Goal: Task Accomplishment & Management: Manage account settings

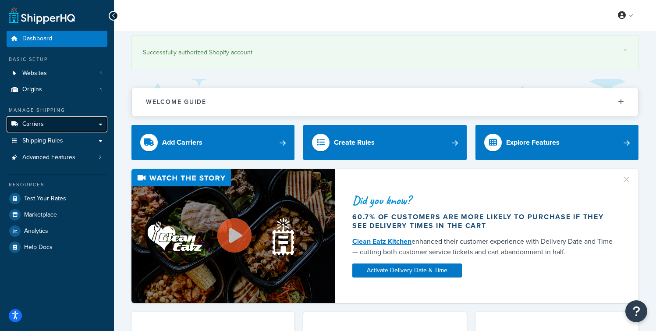
click at [52, 123] on link "Carriers" at bounding box center [57, 124] width 101 height 16
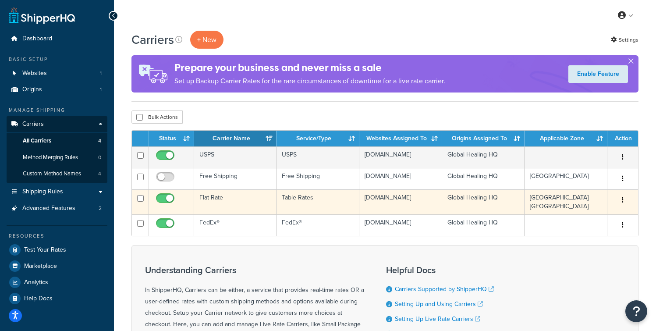
click at [622, 207] on button "button" at bounding box center [623, 200] width 12 height 14
click at [584, 226] on link "Edit" at bounding box center [587, 225] width 69 height 18
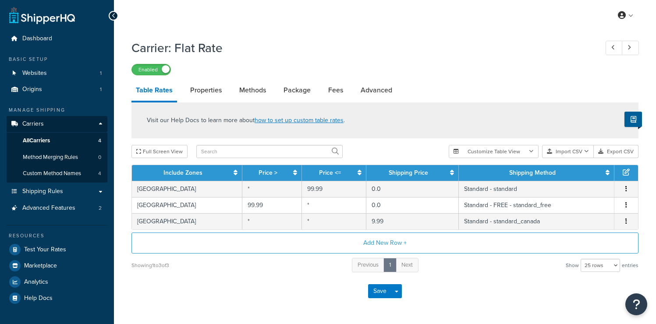
select select "25"
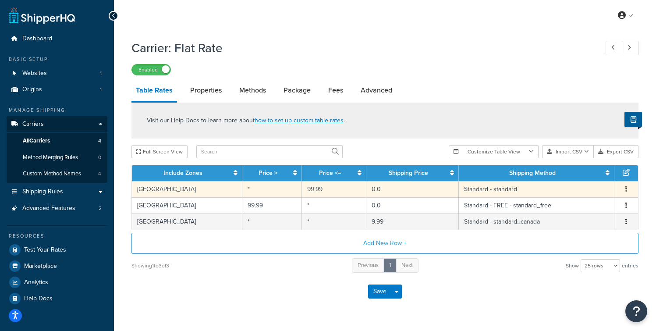
click at [376, 194] on td "0.0" at bounding box center [412, 189] width 92 height 16
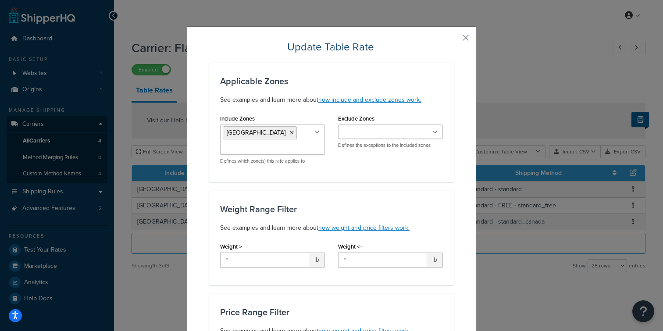
click at [368, 192] on div "Weight Range Filter See examples and learn more about how weight and price filt…" at bounding box center [331, 238] width 245 height 94
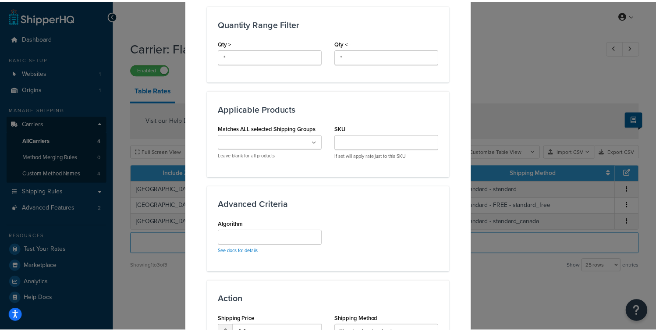
scroll to position [493, 0]
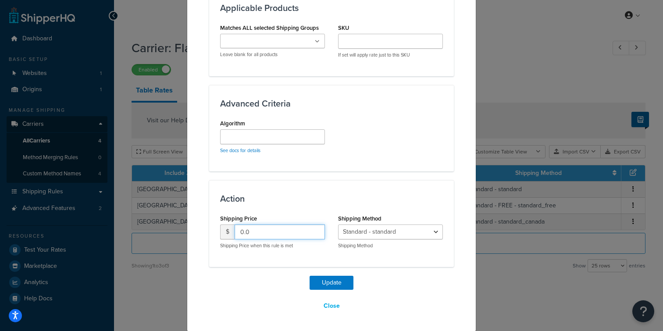
click at [274, 229] on input "0.0" at bounding box center [280, 231] width 90 height 15
type input "4.99"
click at [331, 282] on button "Update" at bounding box center [331, 283] width 44 height 14
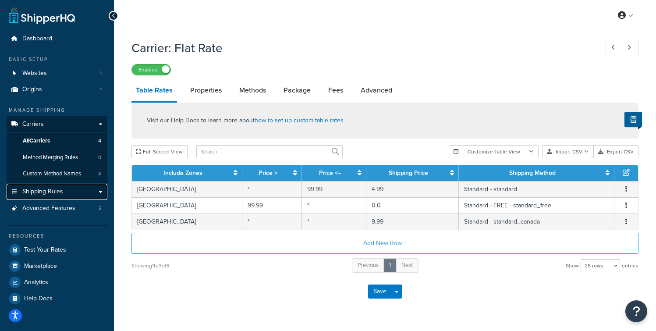
click at [26, 189] on span "Shipping Rules" at bounding box center [42, 191] width 41 height 7
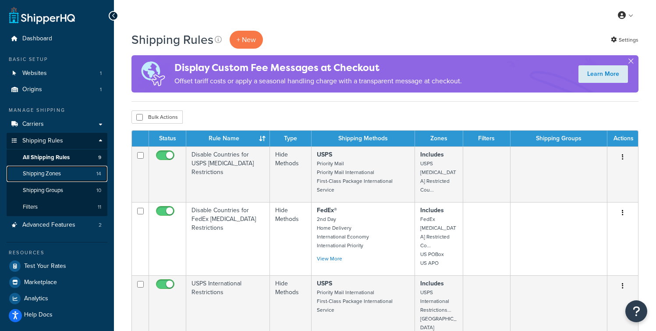
click at [59, 172] on span "Shipping Zones" at bounding box center [42, 173] width 38 height 7
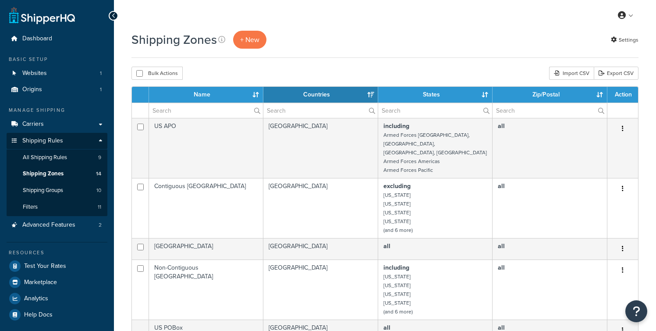
select select "15"
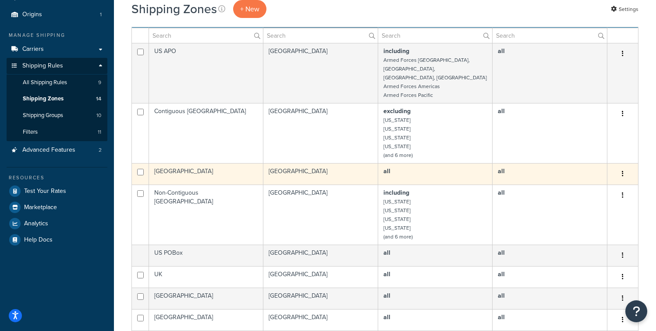
scroll to position [85, 0]
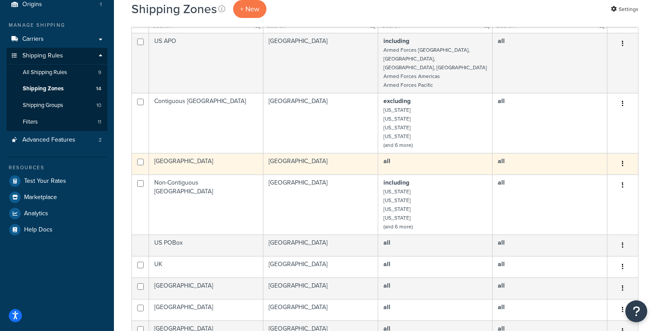
click at [214, 156] on td "[GEOGRAPHIC_DATA]" at bounding box center [206, 163] width 114 height 21
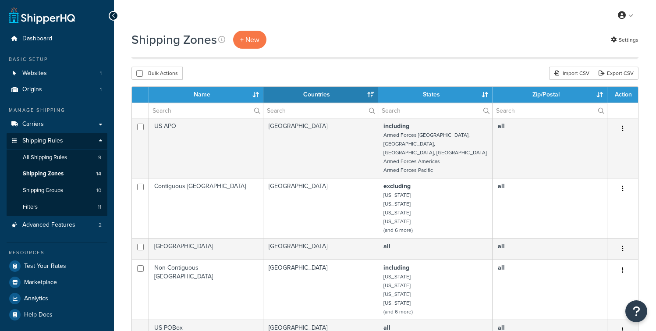
select select "15"
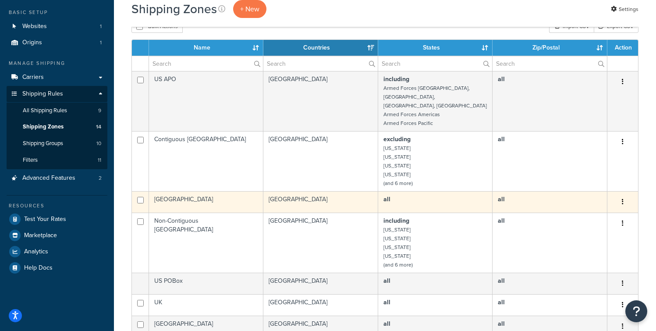
scroll to position [46, 0]
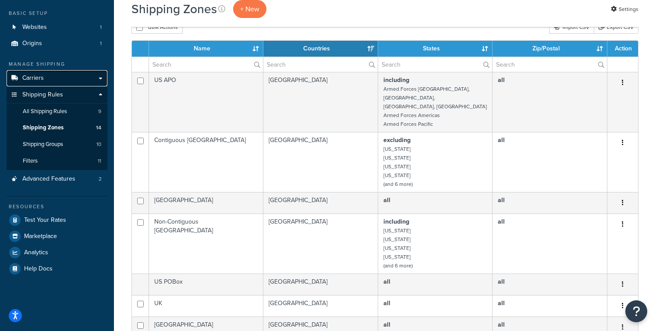
click at [46, 79] on link "Carriers" at bounding box center [57, 78] width 101 height 16
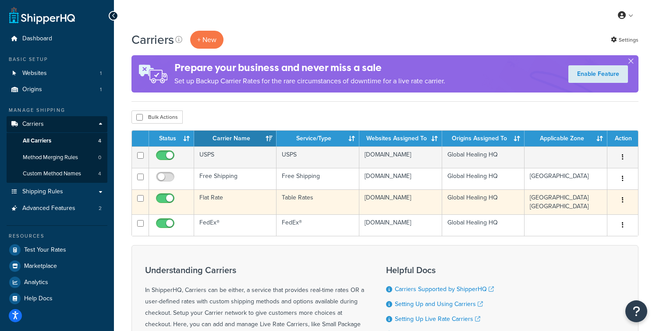
click at [538, 210] on td "United States Canada" at bounding box center [566, 201] width 83 height 25
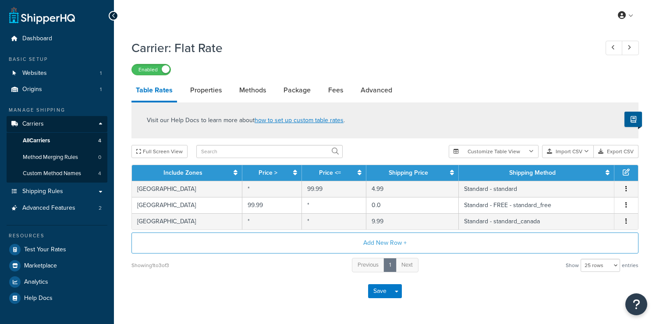
select select "25"
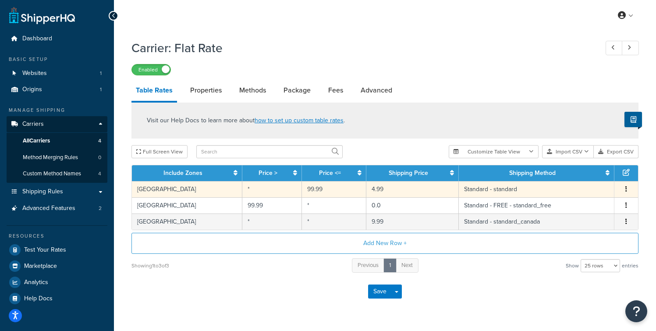
click at [382, 191] on td "4.99" at bounding box center [412, 189] width 92 height 16
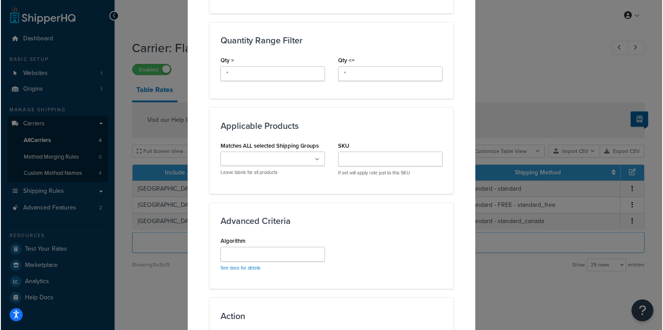
scroll to position [493, 0]
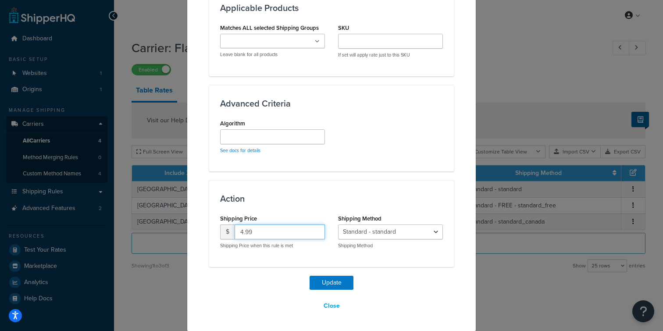
click at [263, 234] on input "4.99" at bounding box center [280, 231] width 90 height 15
type input "0.00"
click at [336, 284] on button "Update" at bounding box center [331, 283] width 44 height 14
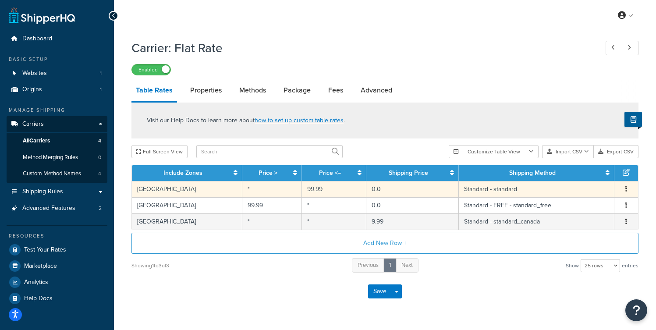
click at [391, 191] on td "0.0" at bounding box center [412, 189] width 92 height 16
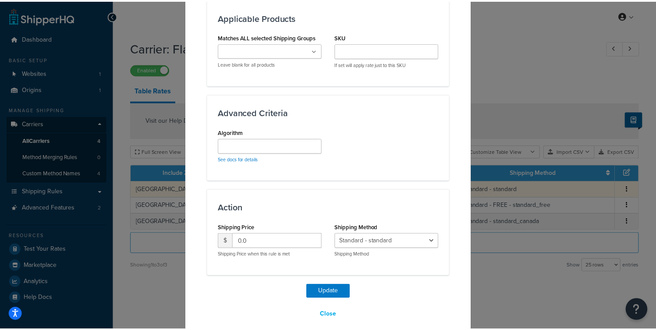
scroll to position [494, 0]
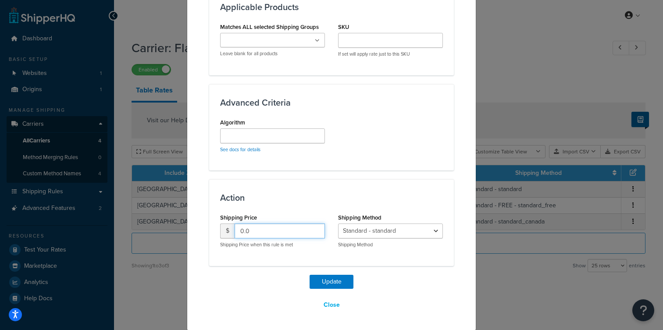
click at [257, 235] on input "0.0" at bounding box center [280, 231] width 90 height 15
type input "0"
type input "4.99"
click at [320, 280] on button "Update" at bounding box center [331, 282] width 44 height 14
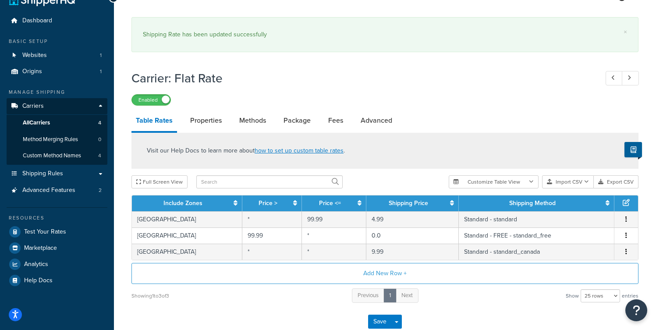
scroll to position [72, 0]
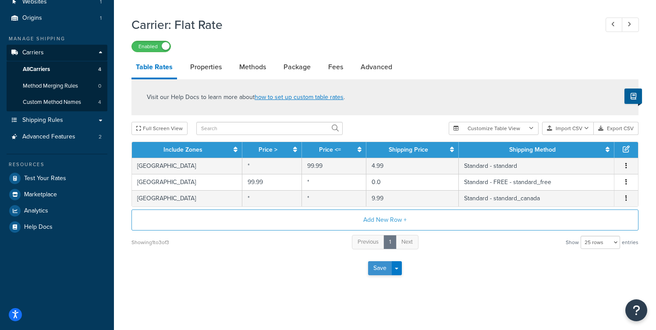
click at [377, 267] on button "Save" at bounding box center [380, 268] width 24 height 14
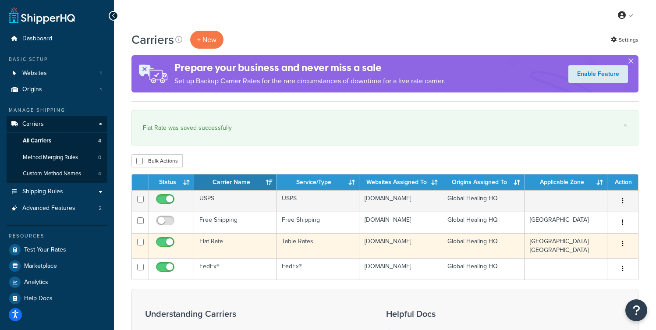
click at [221, 253] on td "Flat Rate" at bounding box center [235, 245] width 82 height 25
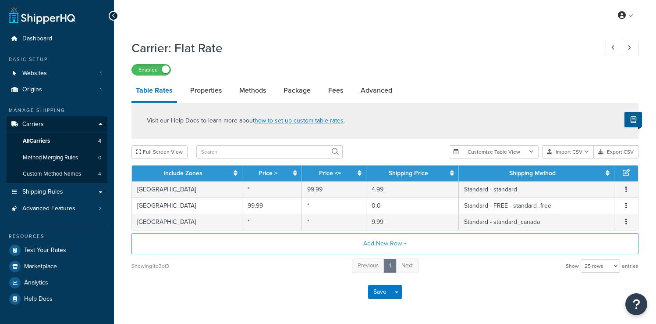
select select "25"
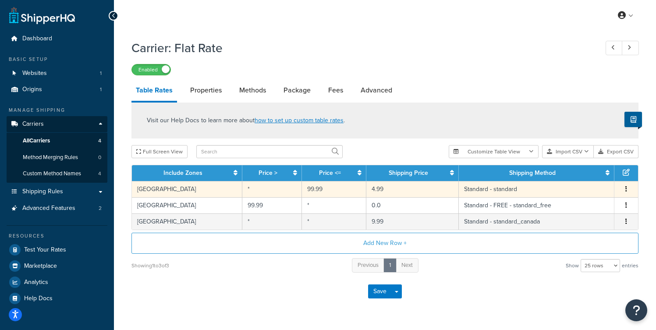
click at [626, 187] on icon "button" at bounding box center [627, 189] width 2 height 6
click at [503, 249] on button "Add New Row +" at bounding box center [385, 243] width 507 height 21
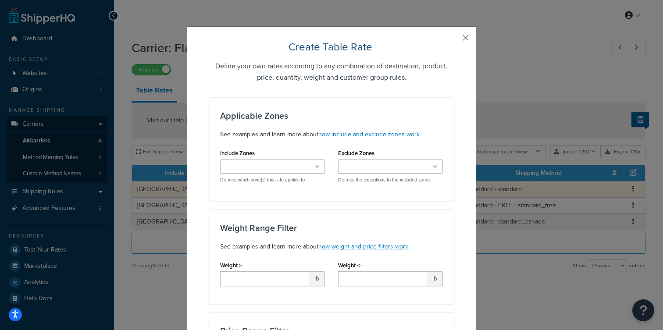
click at [454, 40] on button "button" at bounding box center [453, 41] width 2 height 2
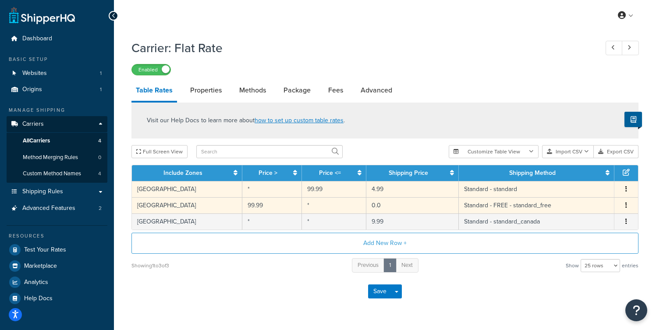
click at [281, 204] on td "99.99" at bounding box center [272, 205] width 60 height 16
select select "107551"
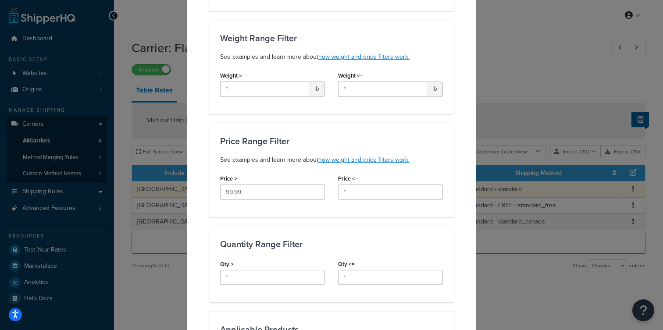
scroll to position [178, 0]
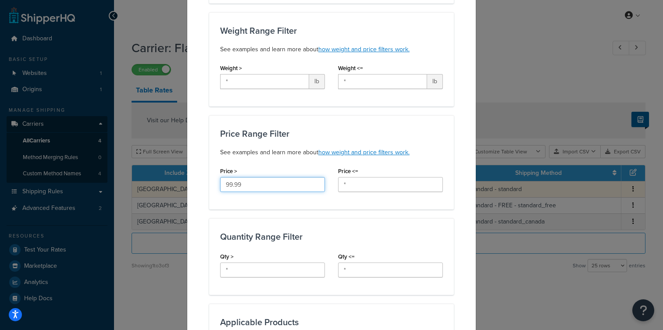
click at [245, 186] on input "99.99" at bounding box center [272, 184] width 105 height 15
type input "9"
type input "0.01"
click at [341, 123] on div "Price Range Filter See examples and learn more about how weight and price filte…" at bounding box center [331, 162] width 245 height 94
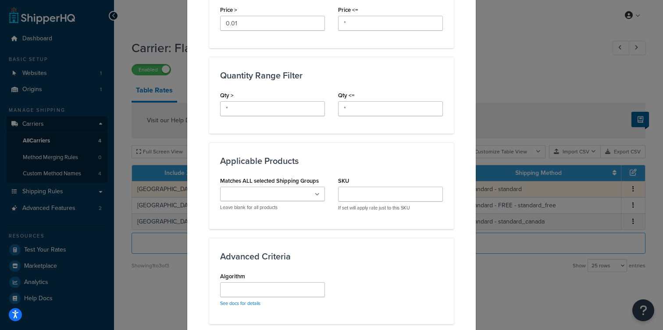
scroll to position [480, 0]
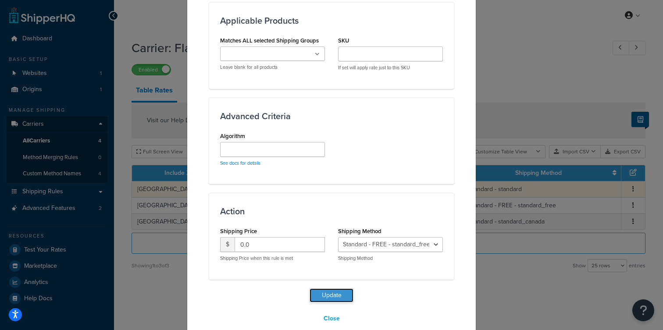
click at [325, 288] on button "Update" at bounding box center [331, 295] width 44 height 14
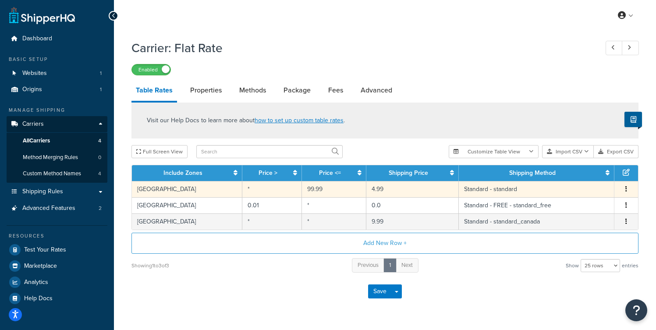
click at [315, 189] on td "99.99" at bounding box center [334, 189] width 64 height 16
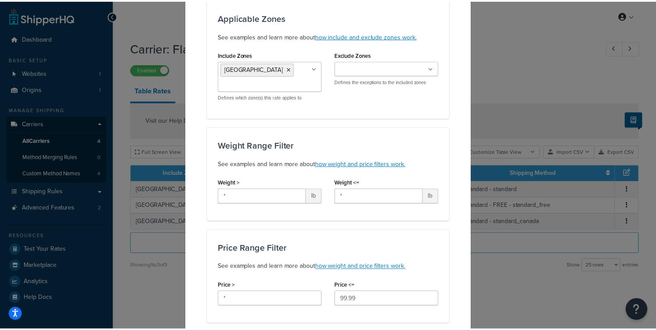
scroll to position [0, 0]
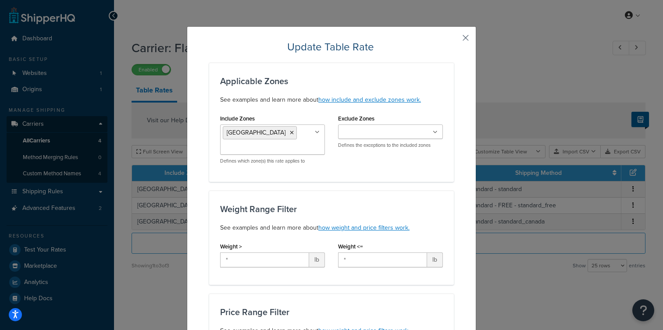
click at [454, 40] on button "button" at bounding box center [453, 41] width 2 height 2
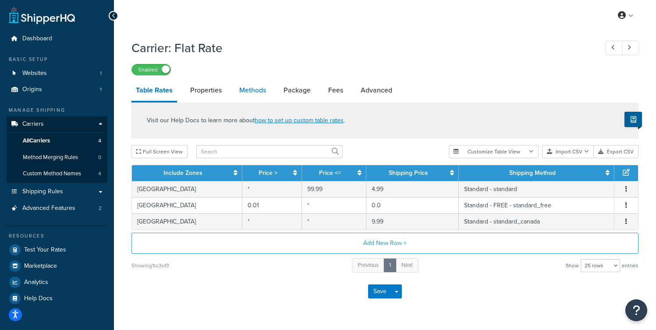
click at [249, 96] on link "Methods" at bounding box center [253, 90] width 36 height 21
select select "25"
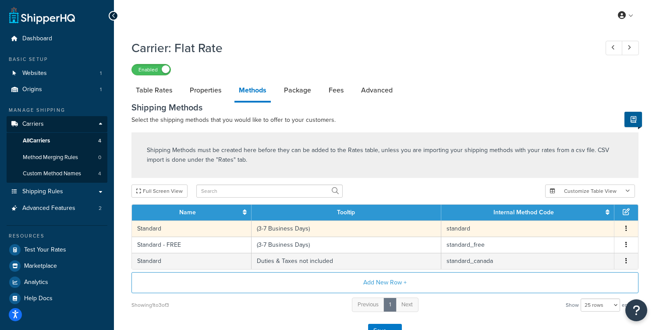
click at [626, 227] on icon "button" at bounding box center [627, 228] width 2 height 6
click at [377, 228] on td "(3-7 Business Days)" at bounding box center [347, 229] width 190 height 16
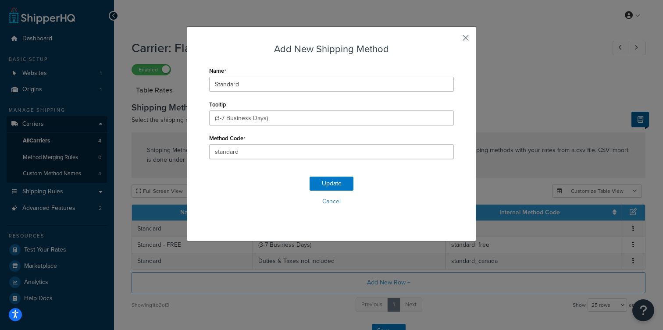
click at [454, 40] on button "button" at bounding box center [453, 41] width 2 height 2
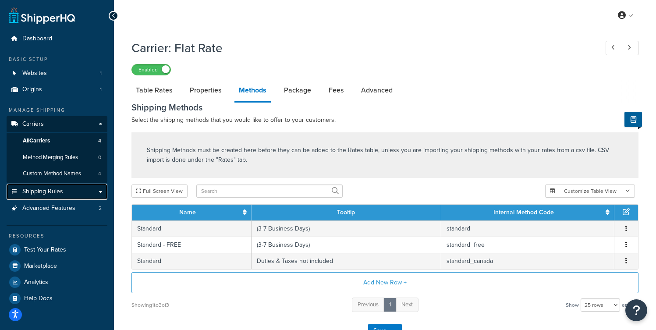
click at [55, 189] on span "Shipping Rules" at bounding box center [42, 191] width 41 height 7
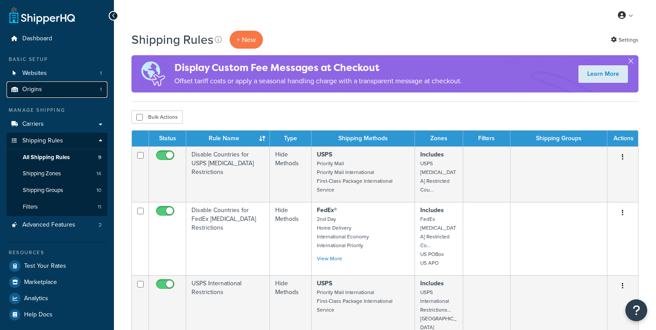
click at [53, 88] on link "Origins 1" at bounding box center [57, 90] width 101 height 16
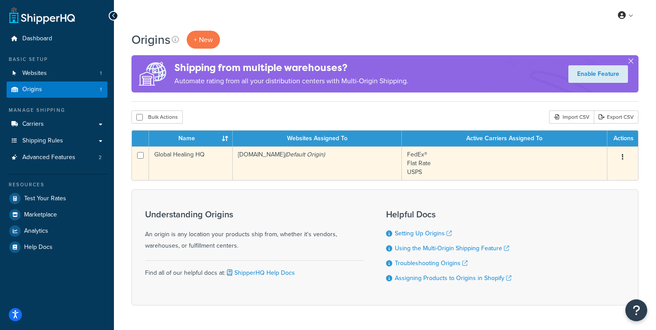
click at [300, 160] on td "globalhealing.myshopify.com (Default Origin)" at bounding box center [317, 163] width 169 height 34
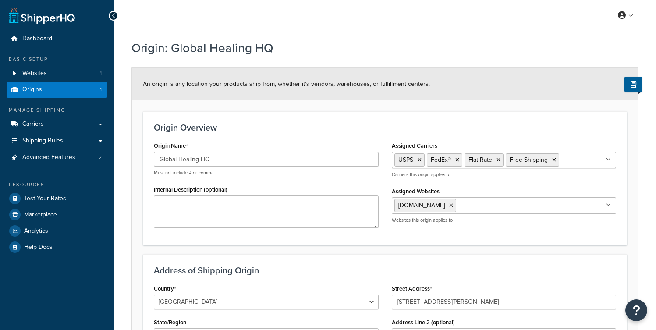
select select "43"
click at [57, 128] on link "Carriers" at bounding box center [57, 124] width 101 height 16
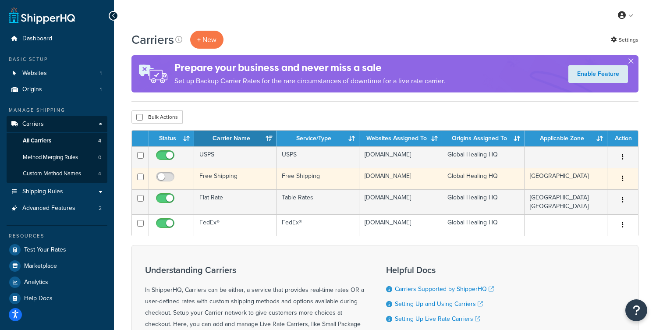
click at [222, 181] on td "Free Shipping" at bounding box center [235, 178] width 82 height 21
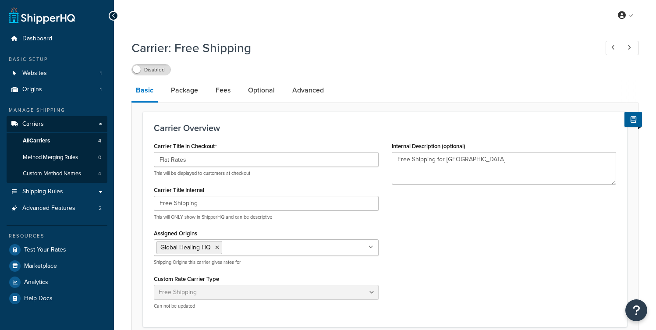
select select "free"
click at [48, 141] on span "All Carriers" at bounding box center [36, 140] width 27 height 7
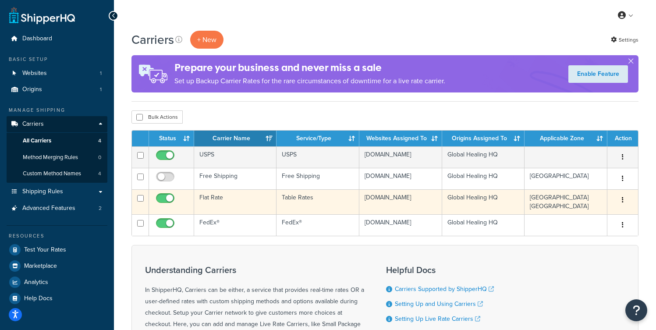
click at [233, 203] on td "Flat Rate" at bounding box center [235, 201] width 82 height 25
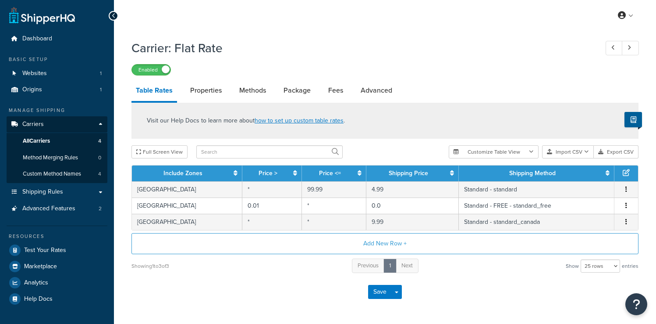
select select "25"
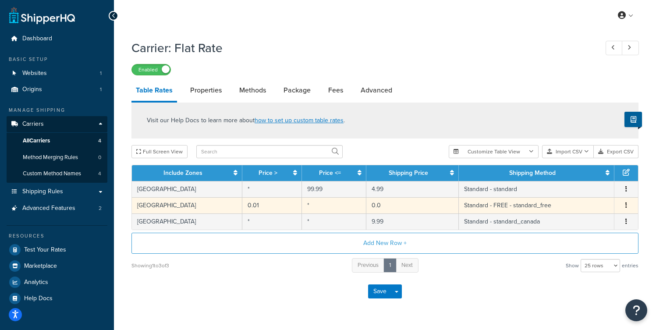
click at [318, 205] on td "*" at bounding box center [334, 205] width 64 height 16
select select "107551"
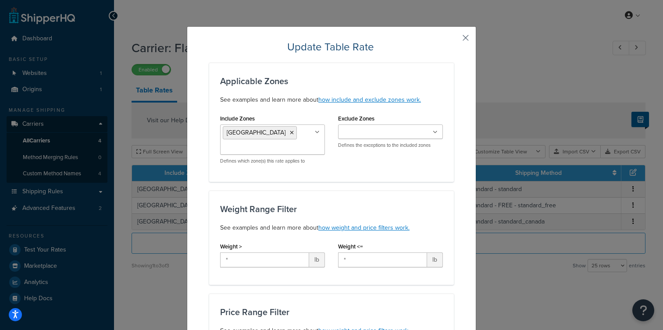
click at [454, 40] on button "button" at bounding box center [453, 41] width 2 height 2
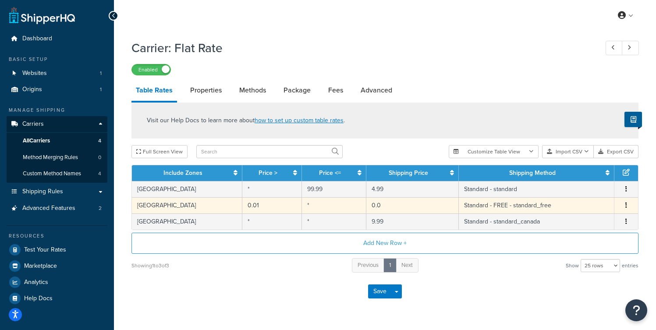
click at [306, 204] on td "*" at bounding box center [334, 205] width 64 height 16
select select "107551"
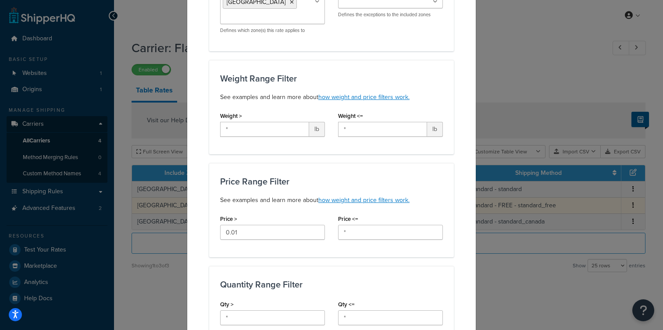
scroll to position [142, 0]
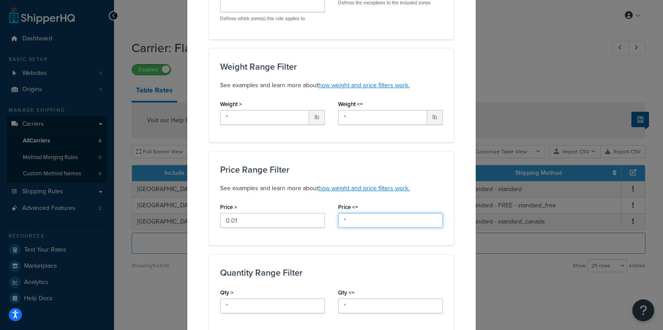
click at [364, 220] on input "*" at bounding box center [390, 220] width 105 height 15
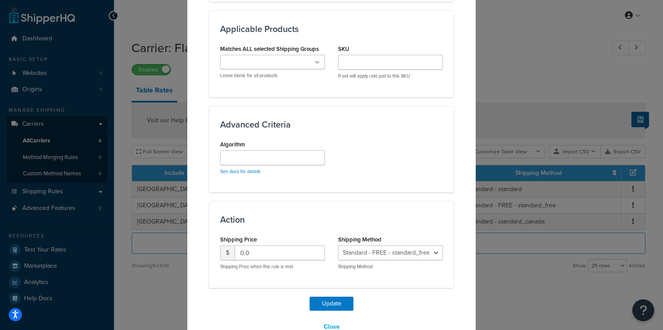
scroll to position [494, 0]
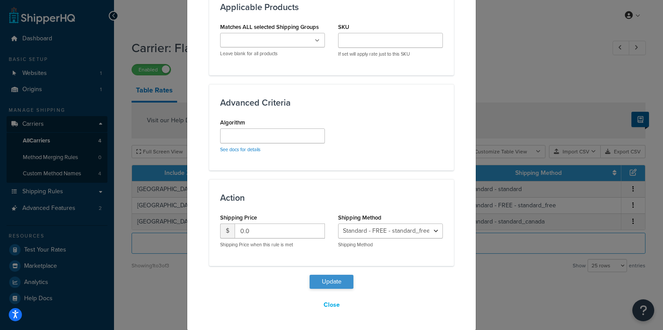
type input "999"
click at [318, 280] on button "Update" at bounding box center [331, 282] width 44 height 14
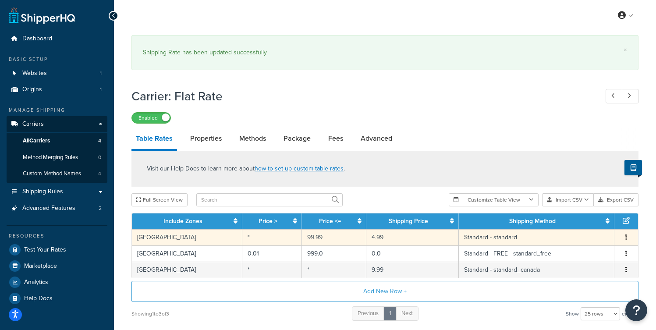
click at [319, 239] on td "99.99" at bounding box center [334, 237] width 64 height 16
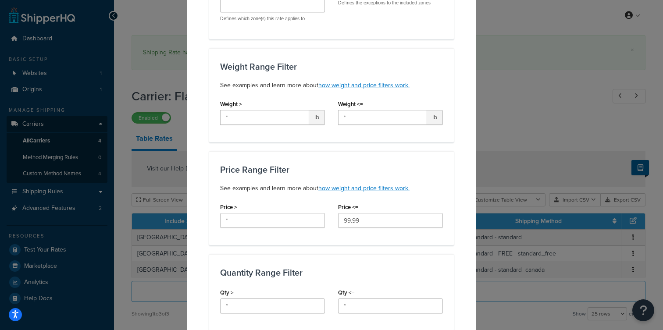
scroll to position [157, 0]
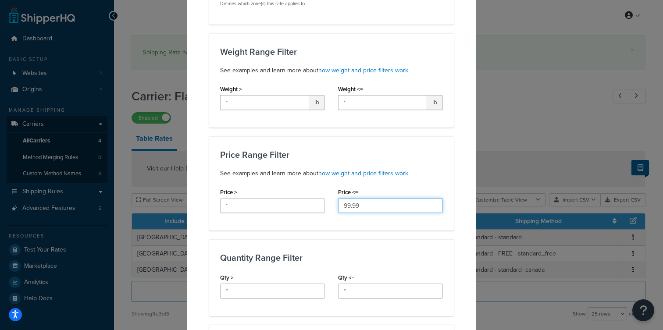
drag, startPoint x: 359, startPoint y: 204, endPoint x: 334, endPoint y: 206, distance: 25.0
click at [334, 206] on div "Price <= 99.99" at bounding box center [390, 203] width 118 height 34
type input "1"
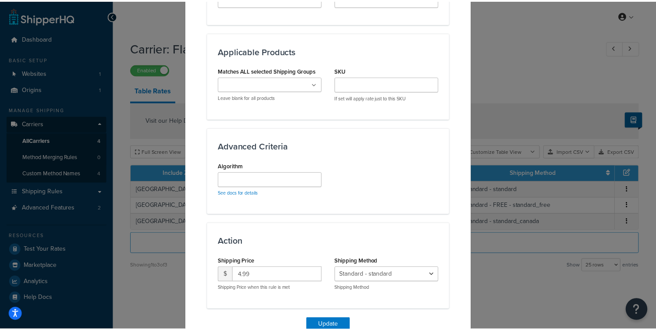
scroll to position [494, 0]
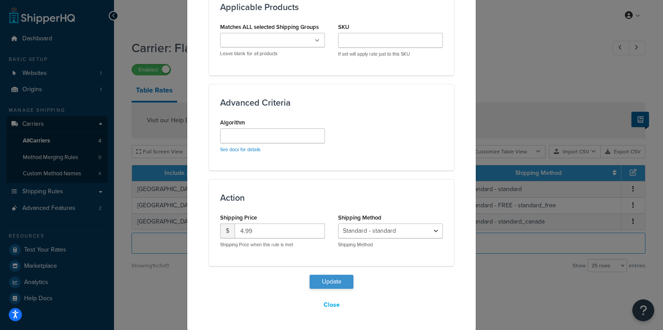
type input "2000"
click at [316, 282] on button "Update" at bounding box center [331, 282] width 44 height 14
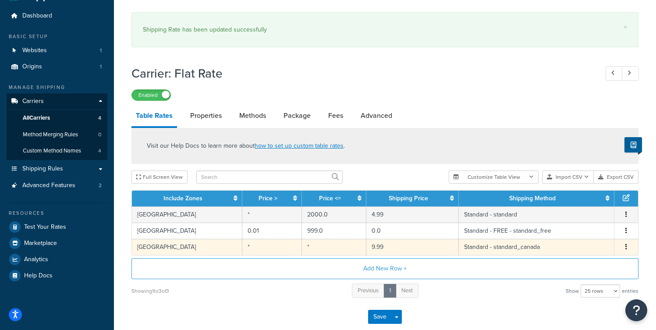
scroll to position [72, 0]
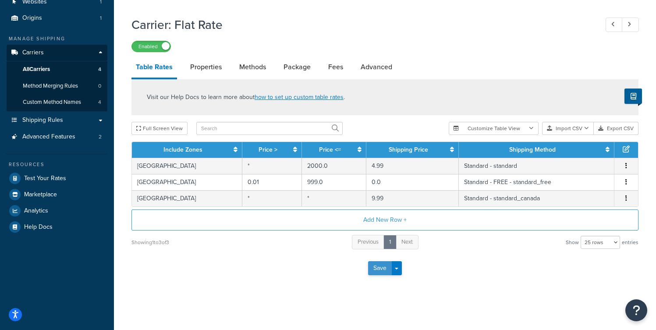
click at [381, 265] on button "Save" at bounding box center [380, 268] width 24 height 14
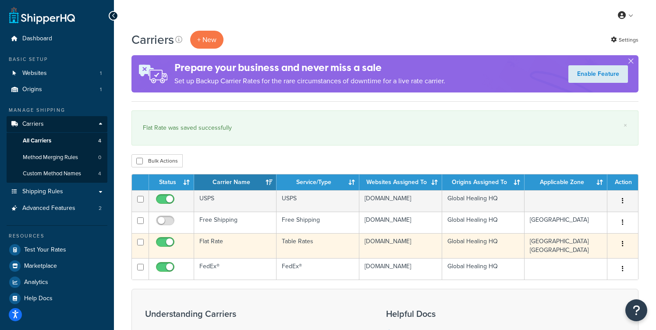
click at [223, 249] on td "Flat Rate" at bounding box center [235, 245] width 82 height 25
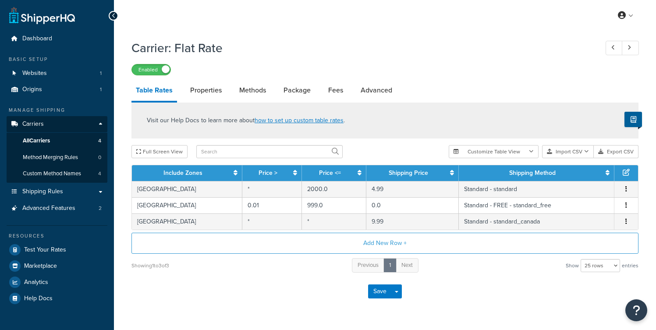
select select "25"
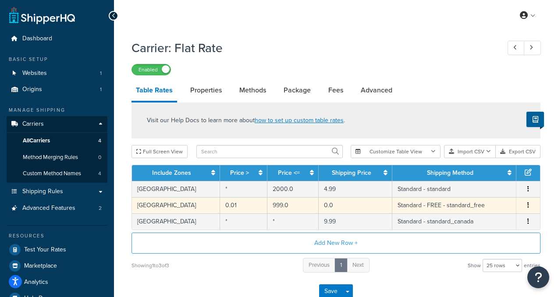
click at [523, 206] on span "Edit Duplicate Delete" at bounding box center [528, 206] width 13 height 10
click at [280, 206] on td "999.0" at bounding box center [292, 205] width 51 height 16
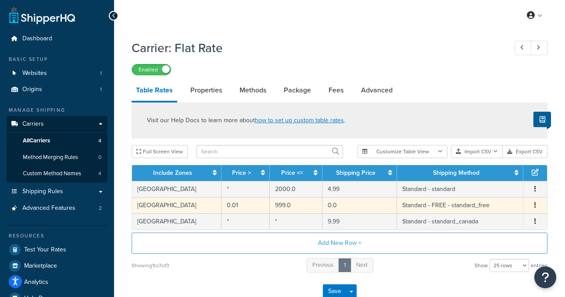
select select "107551"
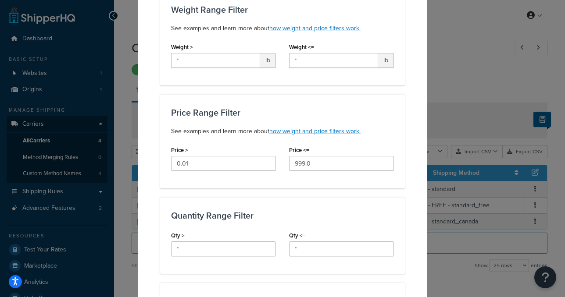
scroll to position [207, 0]
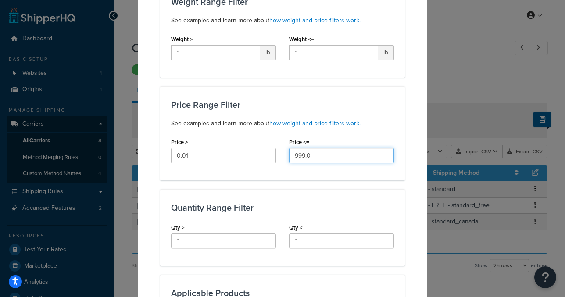
click at [292, 155] on input "999.0" at bounding box center [341, 155] width 105 height 15
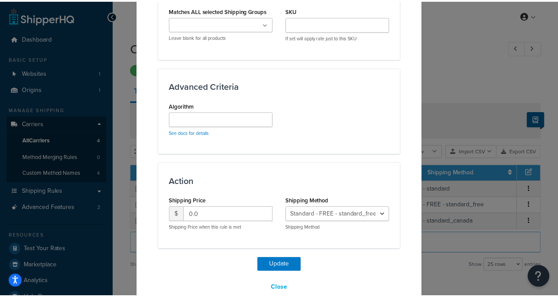
scroll to position [526, 0]
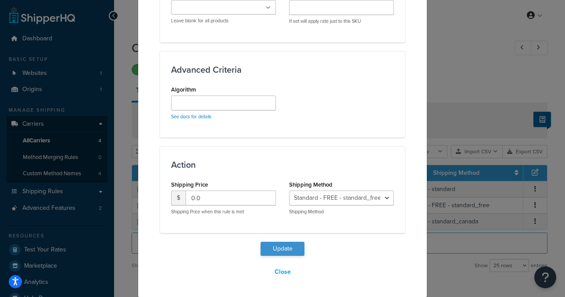
type input "1999.0"
click at [271, 252] on button "Update" at bounding box center [282, 249] width 44 height 14
